Goal: Register for event/course

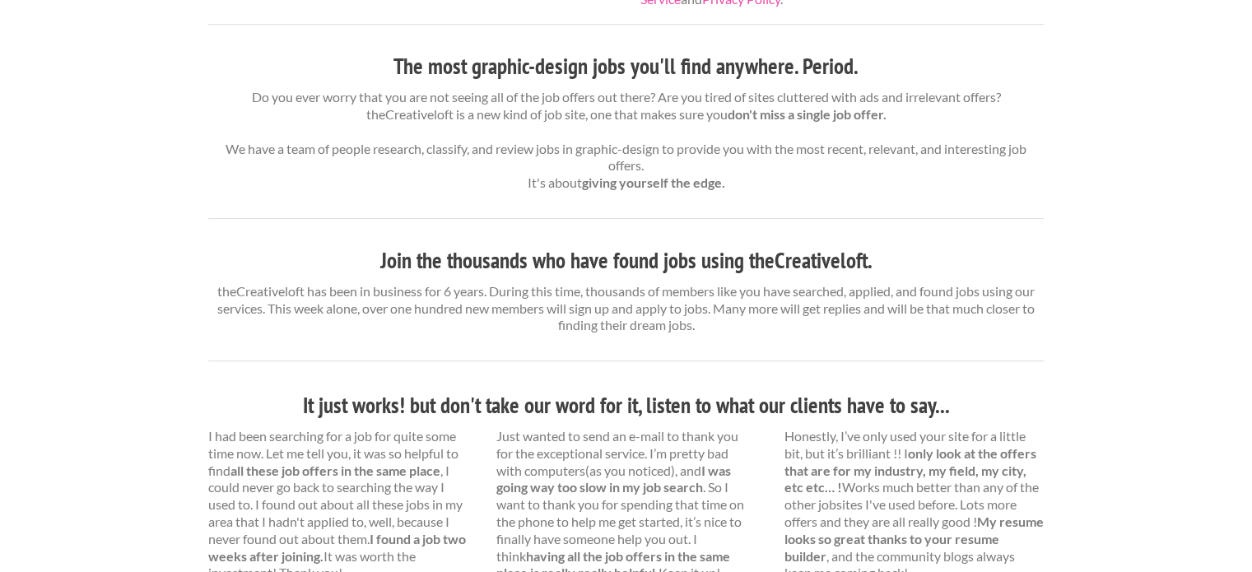
scroll to position [154, 0]
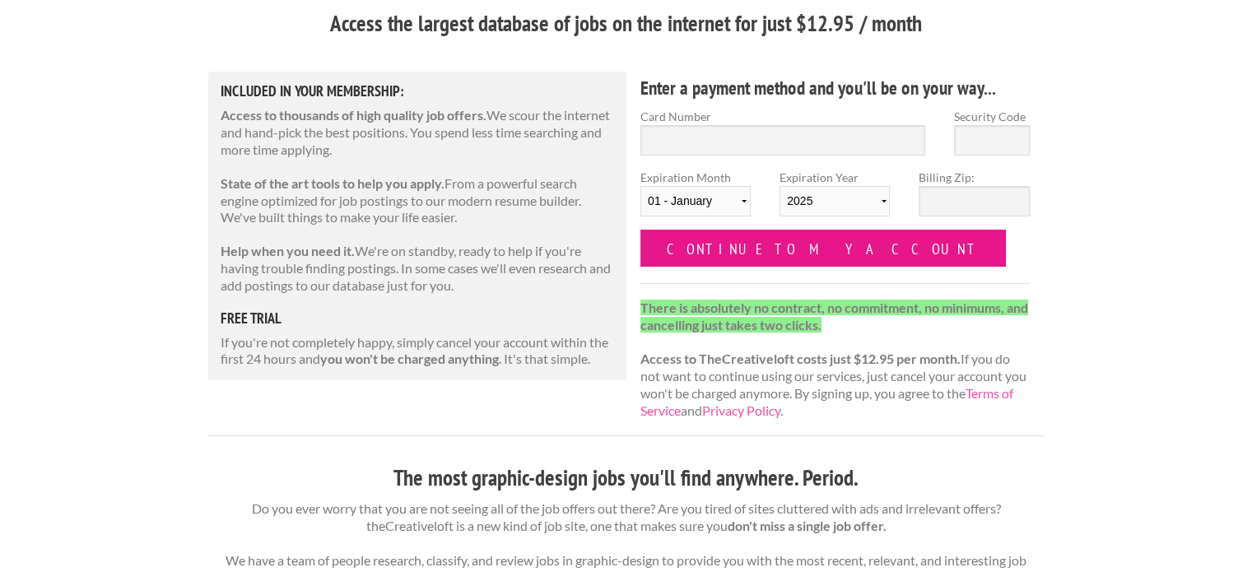
click at [799, 252] on input "Continue to my account" at bounding box center [822, 248] width 365 height 37
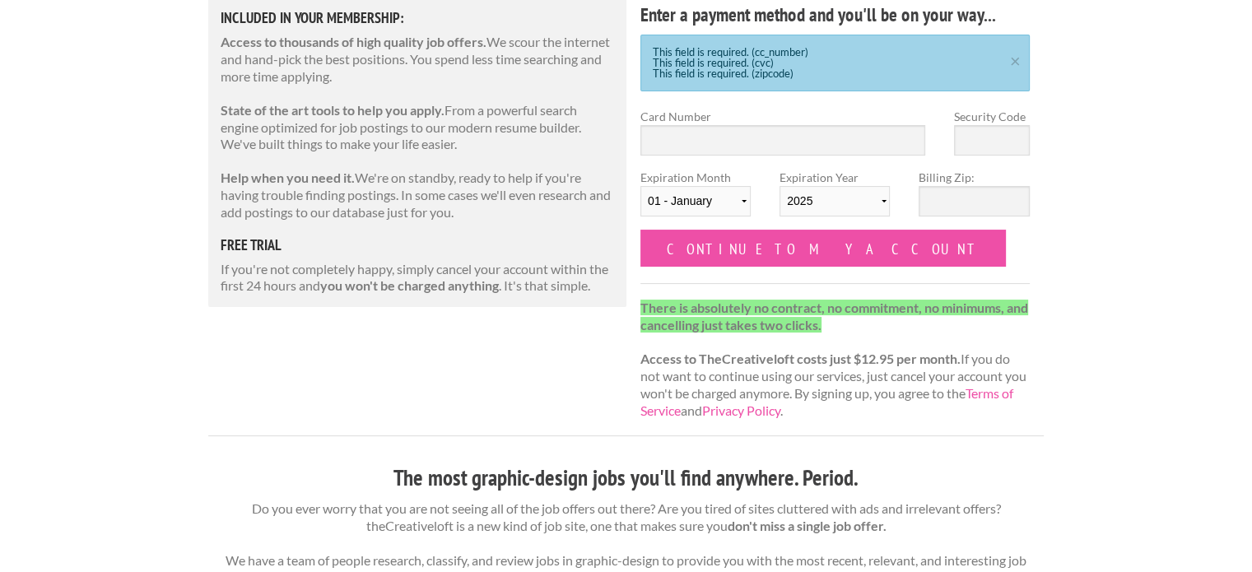
scroll to position [63, 0]
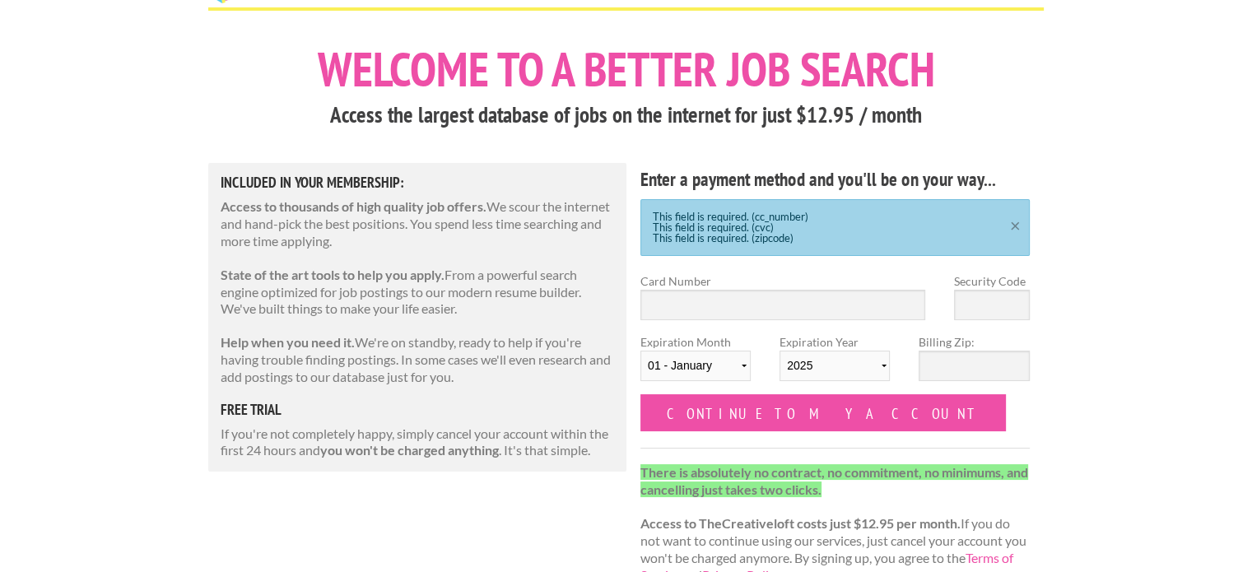
click at [1018, 225] on link "×" at bounding box center [1015, 223] width 21 height 11
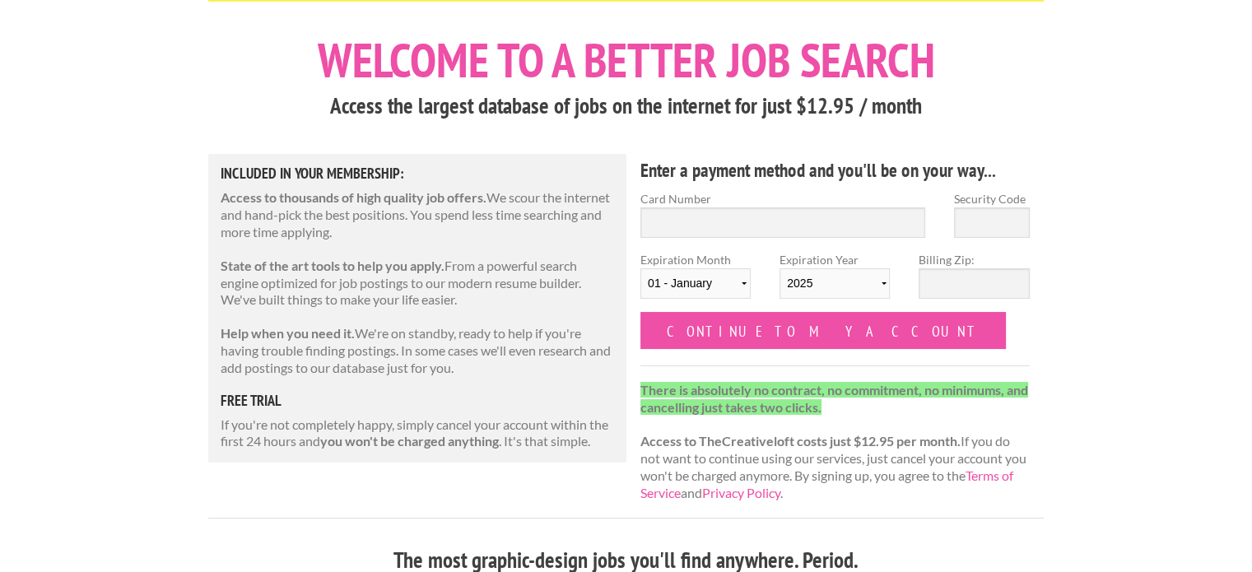
scroll to position [0, 0]
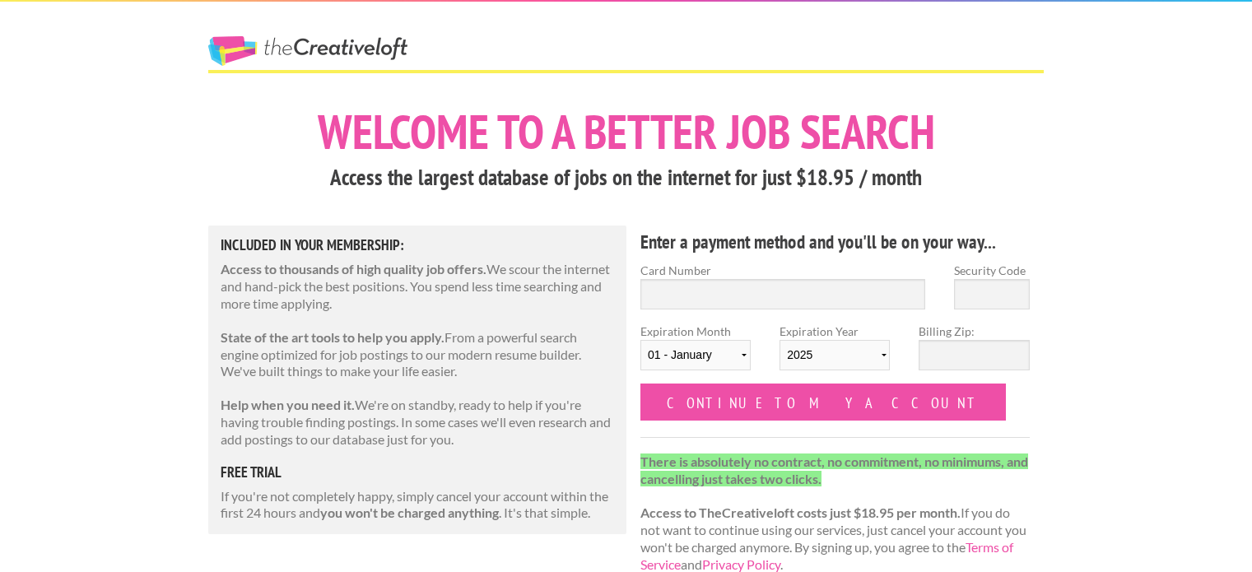
scroll to position [161, 0]
